Goal: Check status: Check status

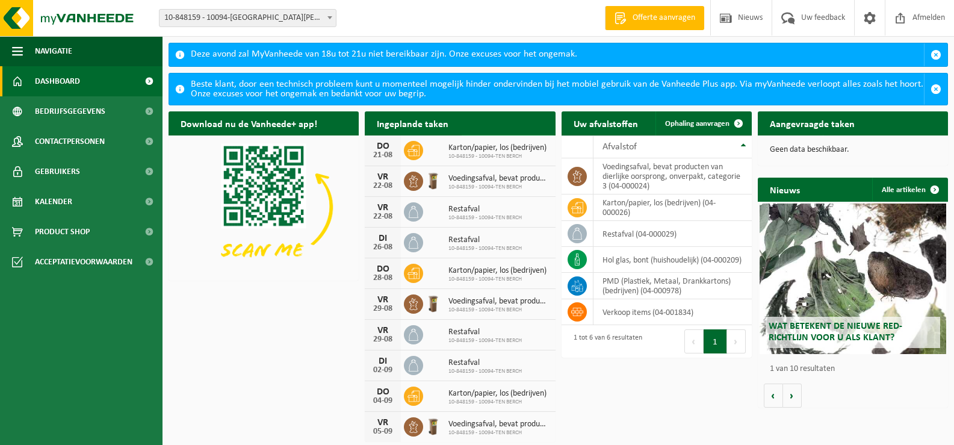
click at [506, 143] on span "Bekijk uw kalender" at bounding box center [502, 147] width 62 height 8
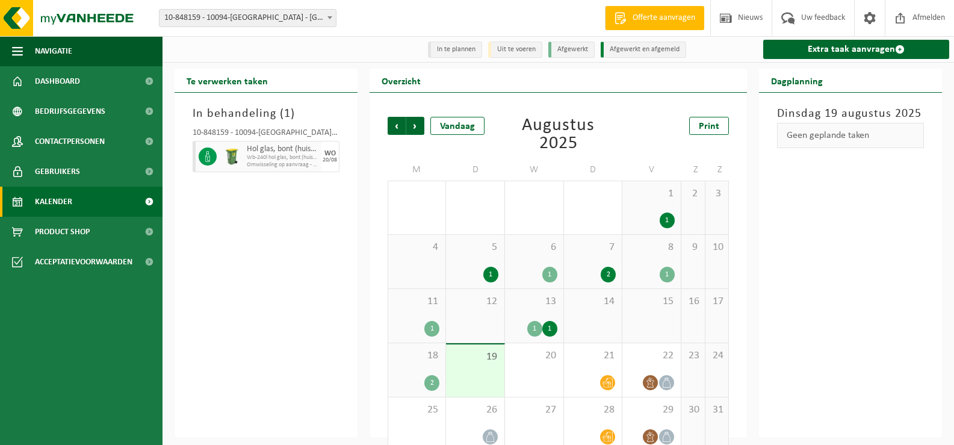
click at [430, 360] on span "18" at bounding box center [417, 355] width 46 height 13
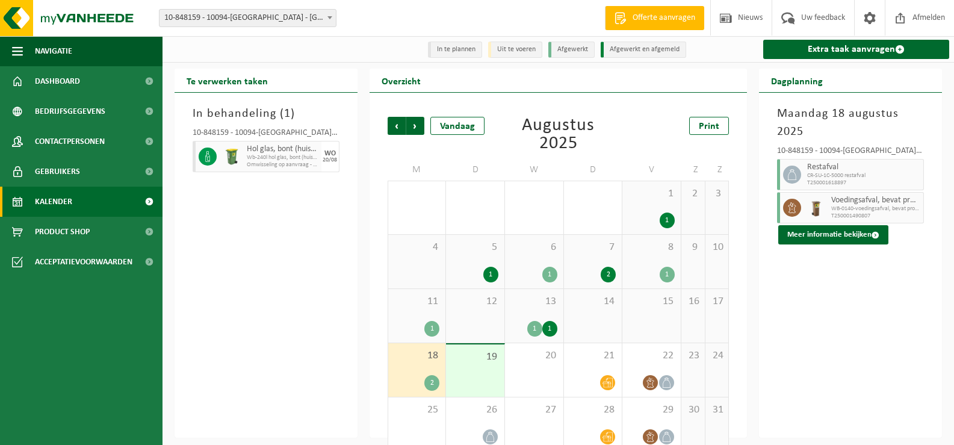
click at [481, 363] on span "19" at bounding box center [475, 356] width 46 height 13
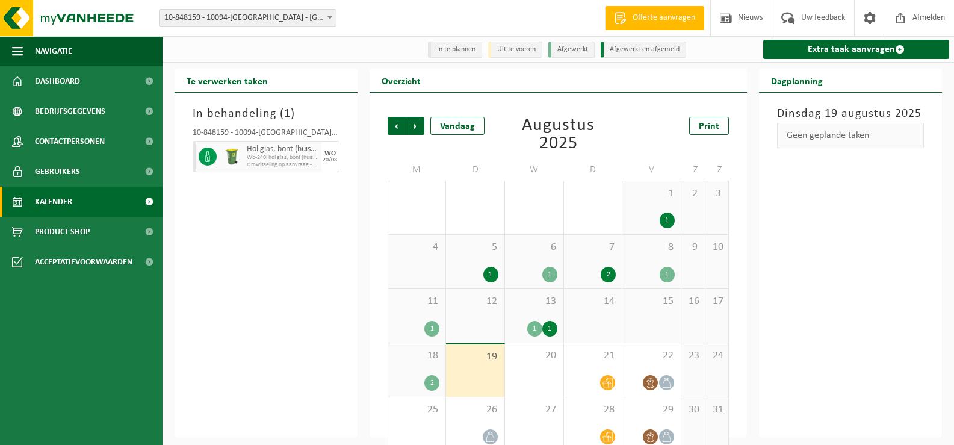
click at [430, 368] on div "18 2" at bounding box center [417, 370] width 58 height 54
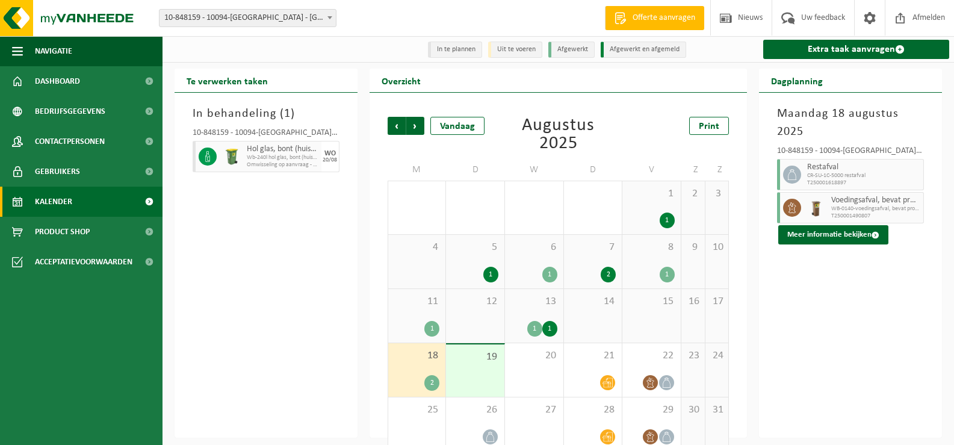
drag, startPoint x: 846, startPoint y: 193, endPoint x: 849, endPoint y: 205, distance: 12.9
click at [846, 193] on div "Voedingsafval, bevat producten van dierlijke oorsprong, onverpakt, categorie 3 …" at bounding box center [876, 207] width 96 height 31
click at [843, 219] on span "T250001490807" at bounding box center [875, 215] width 89 height 7
click at [844, 233] on button "Meer informatie bekijken" at bounding box center [833, 234] width 110 height 19
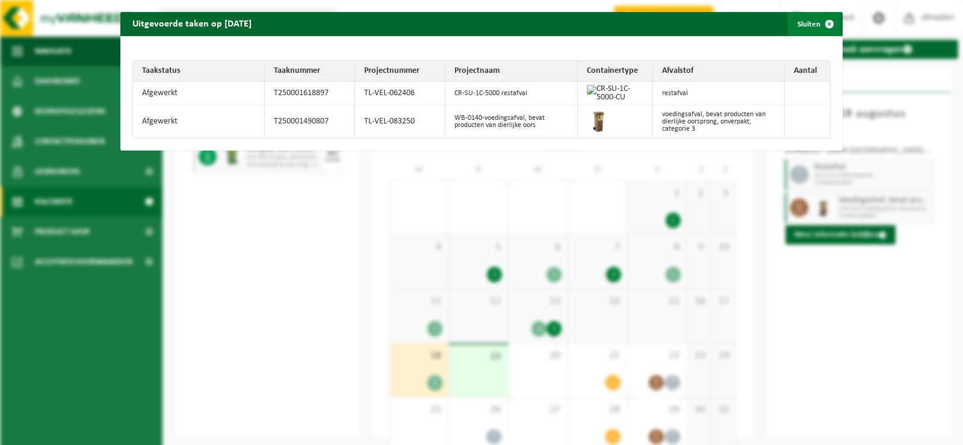
click at [817, 24] on span "button" at bounding box center [829, 24] width 24 height 24
